Goal: Transaction & Acquisition: Purchase product/service

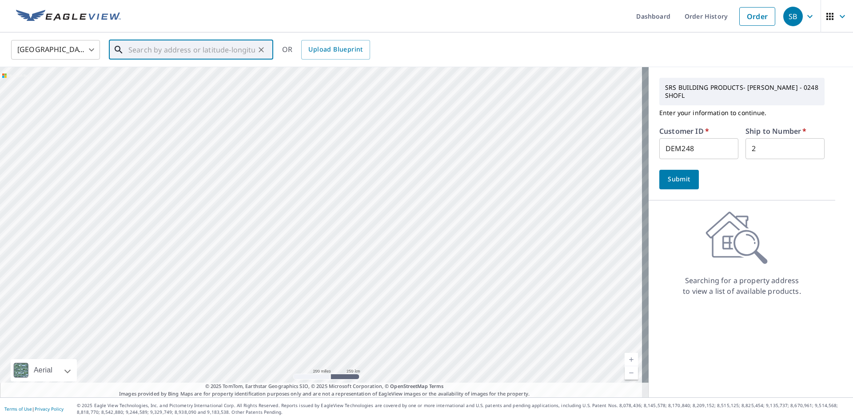
drag, startPoint x: 0, startPoint y: 0, endPoint x: 169, endPoint y: 51, distance: 176.9
click at [169, 51] on input "text" at bounding box center [191, 49] width 127 height 25
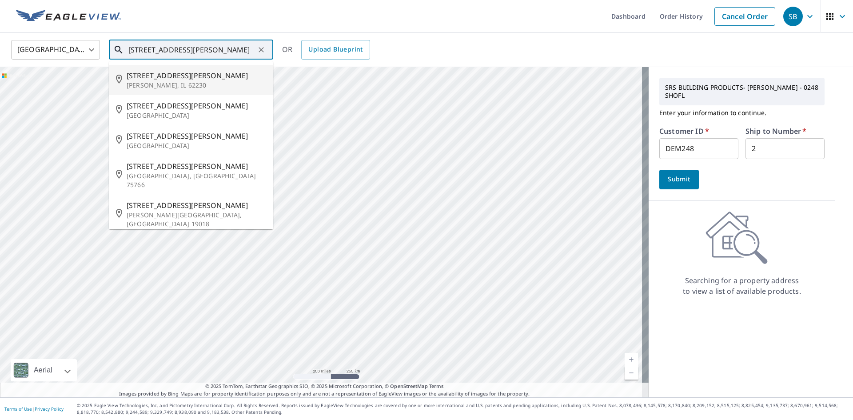
click at [153, 78] on span "[STREET_ADDRESS][PERSON_NAME]" at bounding box center [197, 75] width 140 height 11
type input "[STREET_ADDRESS][PERSON_NAME][PERSON_NAME]"
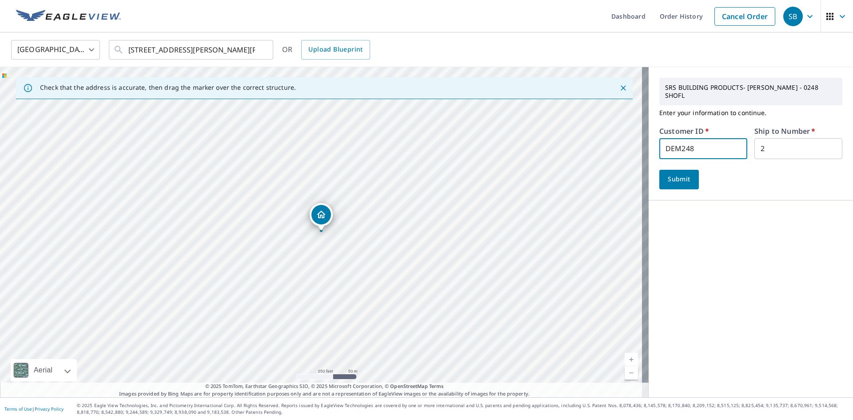
drag, startPoint x: 707, startPoint y: 145, endPoint x: 539, endPoint y: 141, distance: 168.0
click at [539, 141] on div "Check that the address is accurate, then drag the marker over the correct struc…" at bounding box center [426, 232] width 853 height 330
type input "KEV248"
drag, startPoint x: 764, startPoint y: 143, endPoint x: 665, endPoint y: 142, distance: 98.2
click at [665, 142] on div "Customer ID   * KEV248 ​ Ship to Number   * 2 ​" at bounding box center [751, 144] width 183 height 32
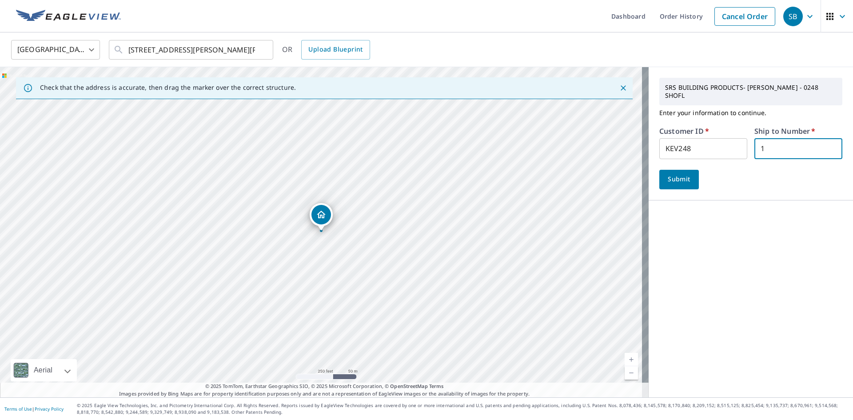
type input "1"
click at [667, 174] on span "Submit" at bounding box center [679, 179] width 25 height 11
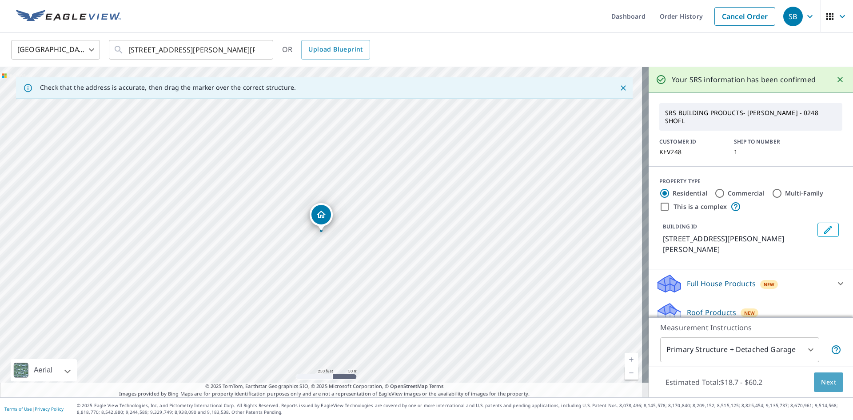
click at [824, 379] on span "Next" at bounding box center [828, 382] width 15 height 11
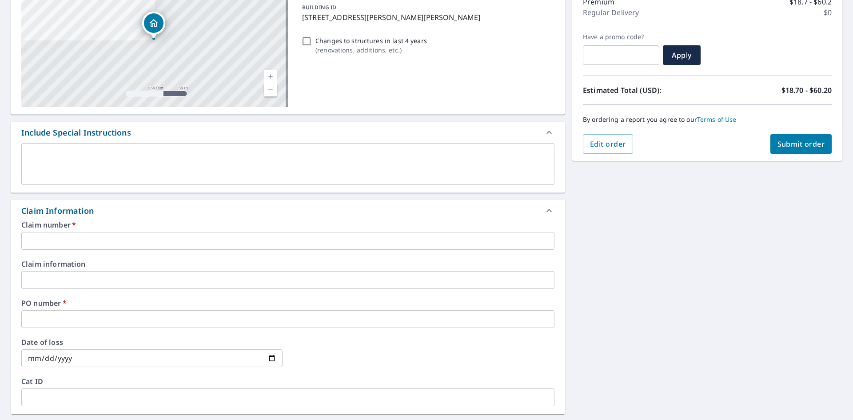
scroll to position [133, 0]
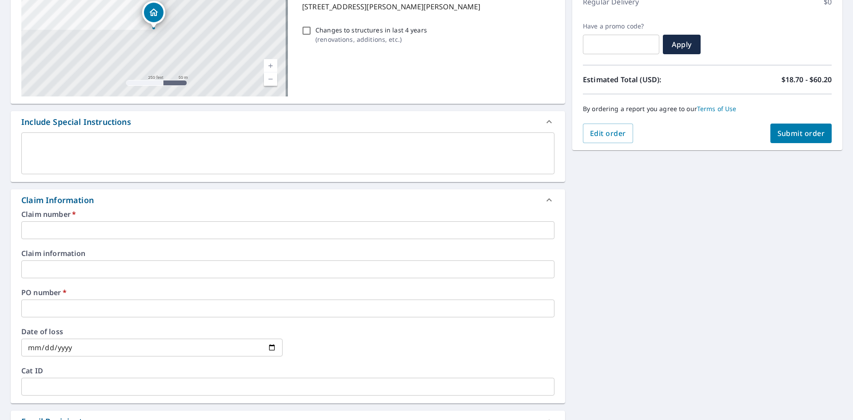
click at [48, 230] on input "text" at bounding box center [287, 230] width 533 height 18
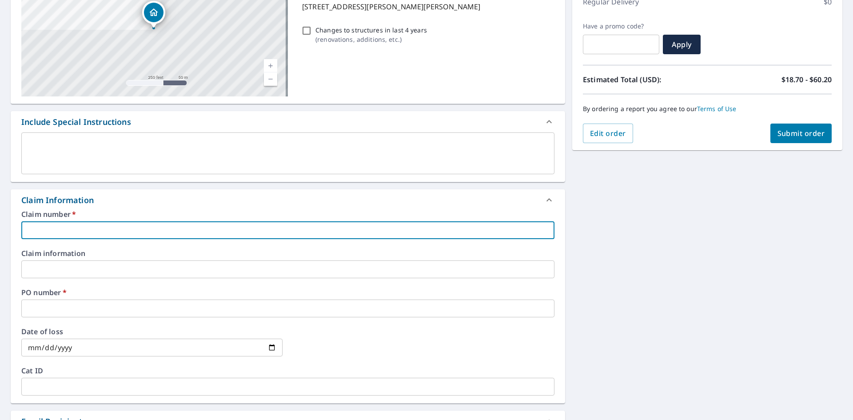
type input "K"
checkbox input "true"
type input "KE"
checkbox input "true"
type input "KEV"
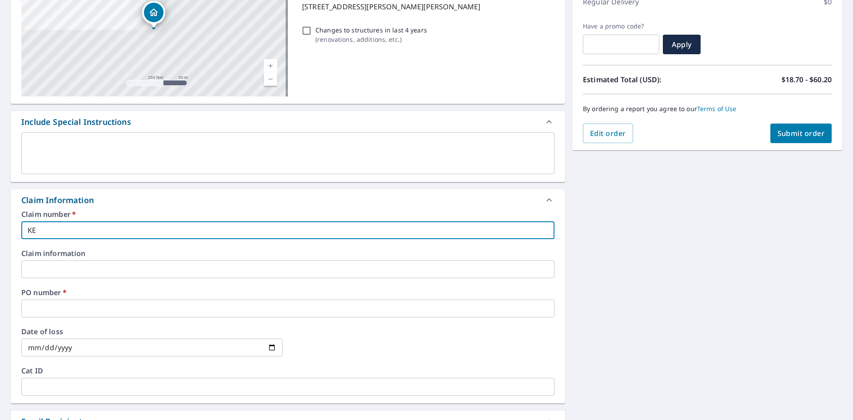
checkbox input "true"
type input "KEV248"
checkbox input "true"
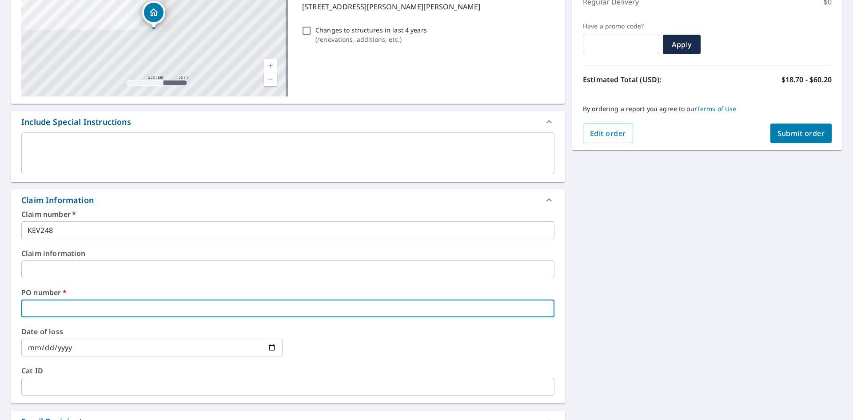
click at [43, 308] on input "text" at bounding box center [287, 309] width 533 height 18
type input "K"
checkbox input "true"
type input "KE"
checkbox input "true"
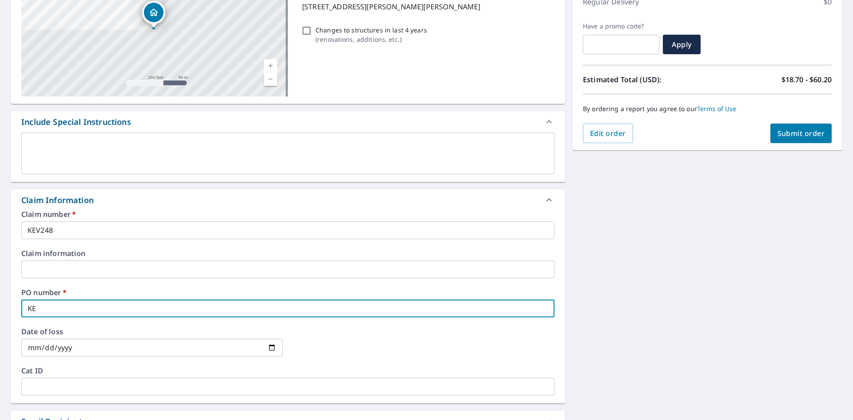
type input "KEV"
checkbox input "true"
type input "KEV248"
checkbox input "true"
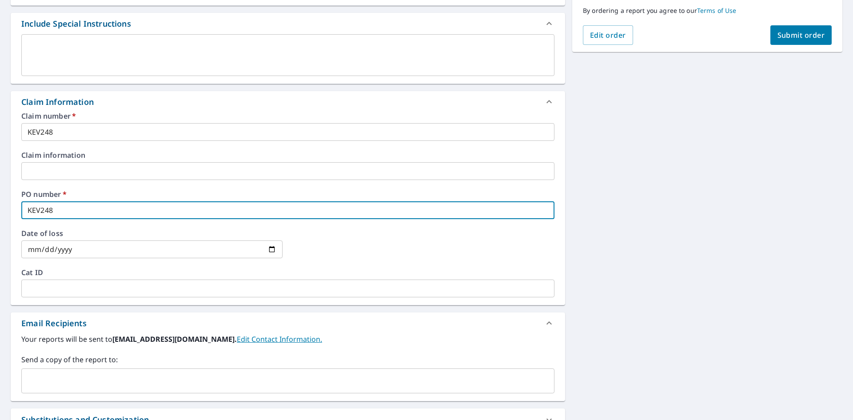
scroll to position [311, 0]
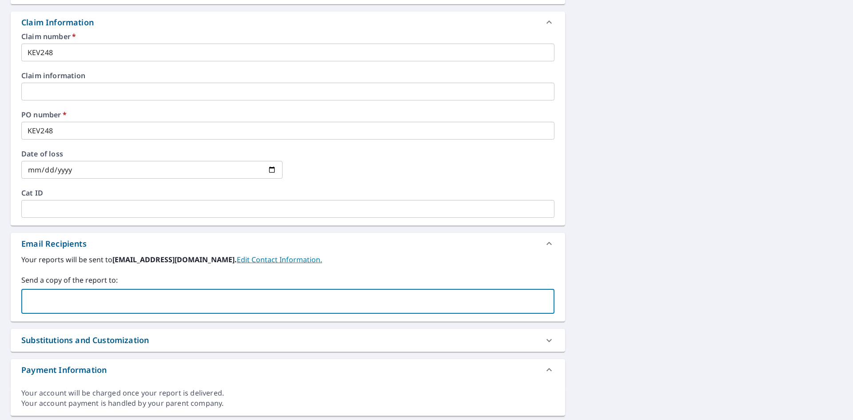
click at [43, 296] on input "text" at bounding box center [281, 301] width 512 height 17
paste input "[EMAIL_ADDRESS][DOMAIN_NAME]"
type input "[EMAIL_ADDRESS][DOMAIN_NAME]"
checkbox input "true"
type input "[EMAIL_ADDRESS]"
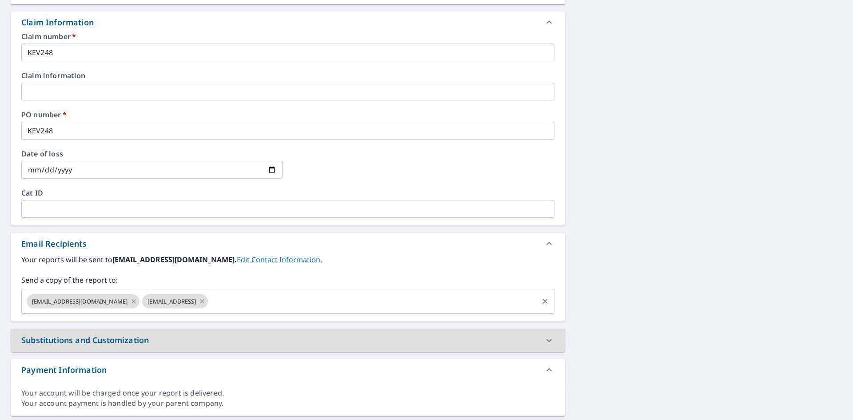
click at [206, 298] on icon at bounding box center [202, 301] width 7 height 10
checkbox input "true"
click at [208, 299] on input "text" at bounding box center [339, 301] width 396 height 17
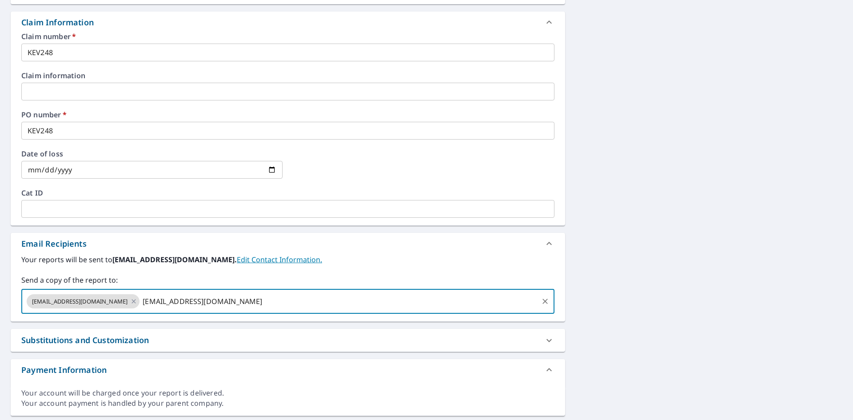
type input "[EMAIL_ADDRESS][DOMAIN_NAME]"
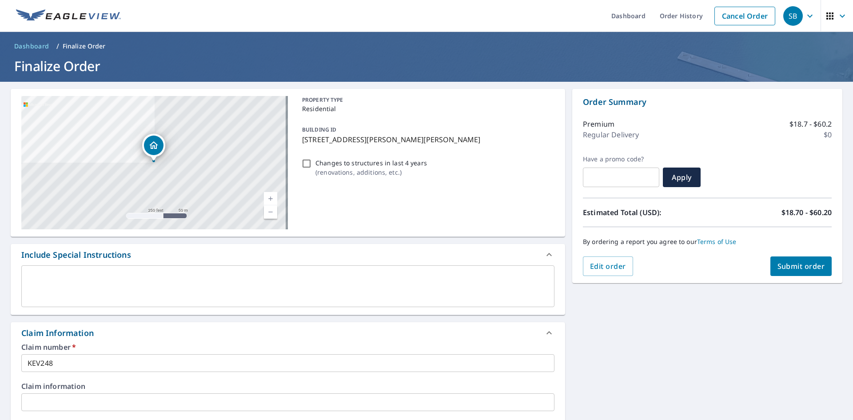
scroll to position [0, 0]
click at [794, 265] on span "Submit order" at bounding box center [802, 267] width 48 height 10
checkbox input "true"
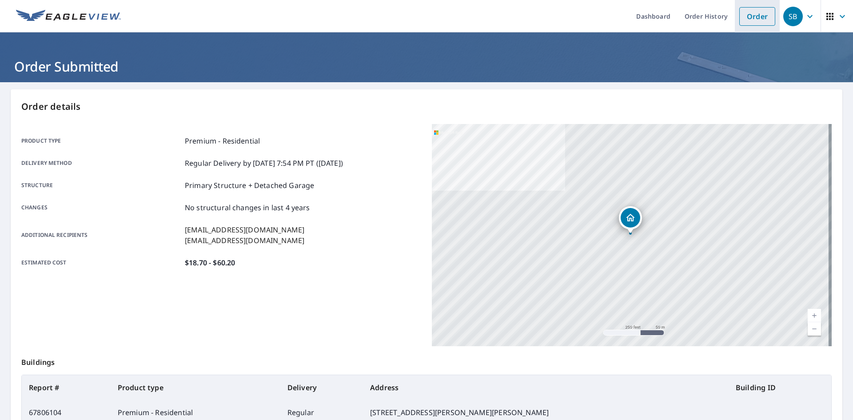
click at [757, 15] on link "Order" at bounding box center [758, 16] width 36 height 19
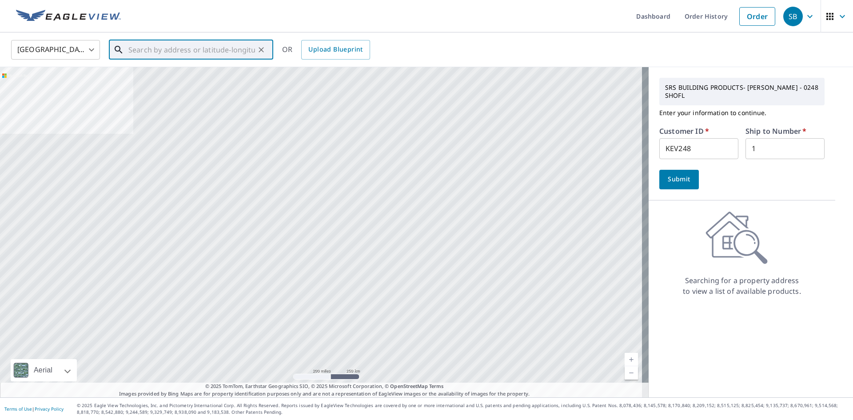
click at [202, 49] on input "text" at bounding box center [191, 49] width 127 height 25
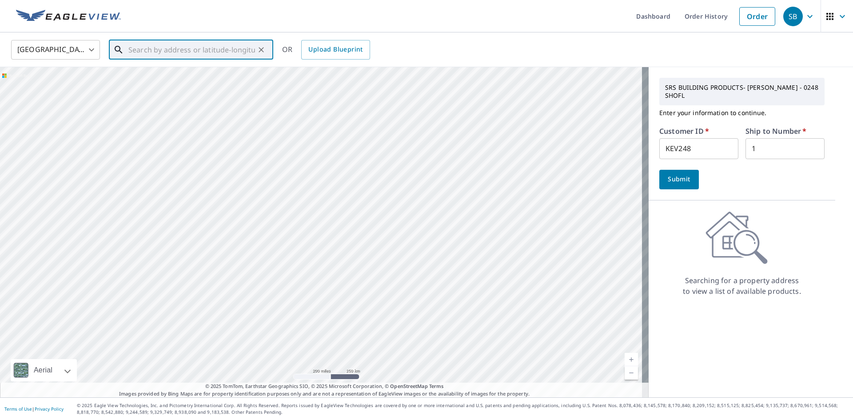
click at [190, 39] on input "text" at bounding box center [191, 49] width 127 height 25
click at [172, 75] on span "[STREET_ADDRESS]" at bounding box center [197, 75] width 140 height 11
type input "[STREET_ADDRESS][PERSON_NAME]"
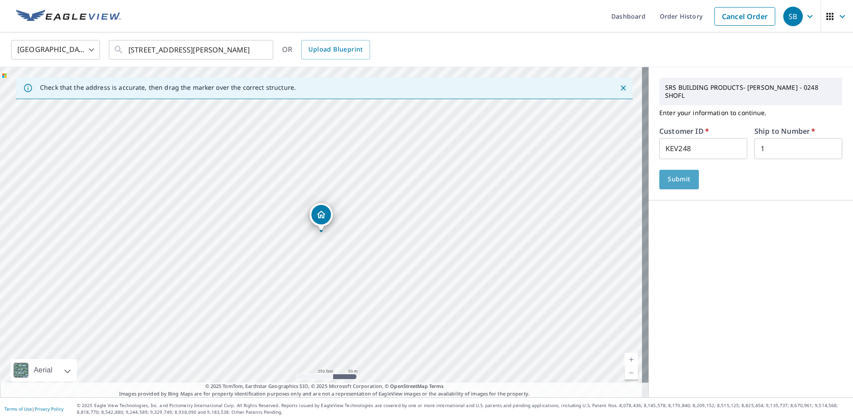
click at [677, 174] on span "Submit" at bounding box center [679, 179] width 25 height 11
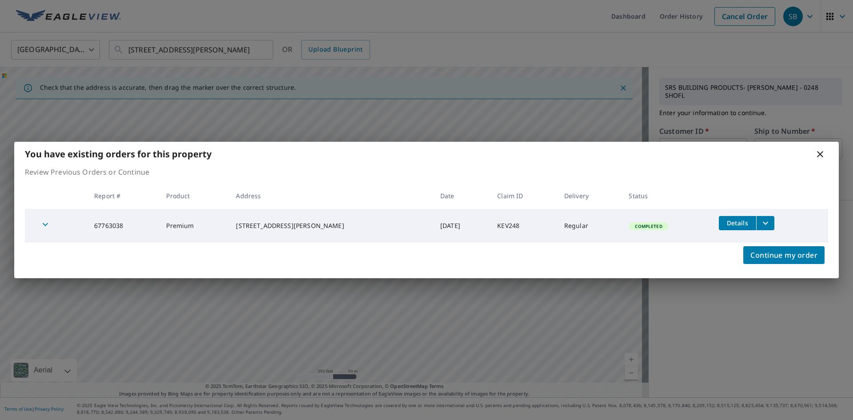
click at [819, 154] on icon at bounding box center [820, 154] width 11 height 11
